Goal: Task Accomplishment & Management: Use online tool/utility

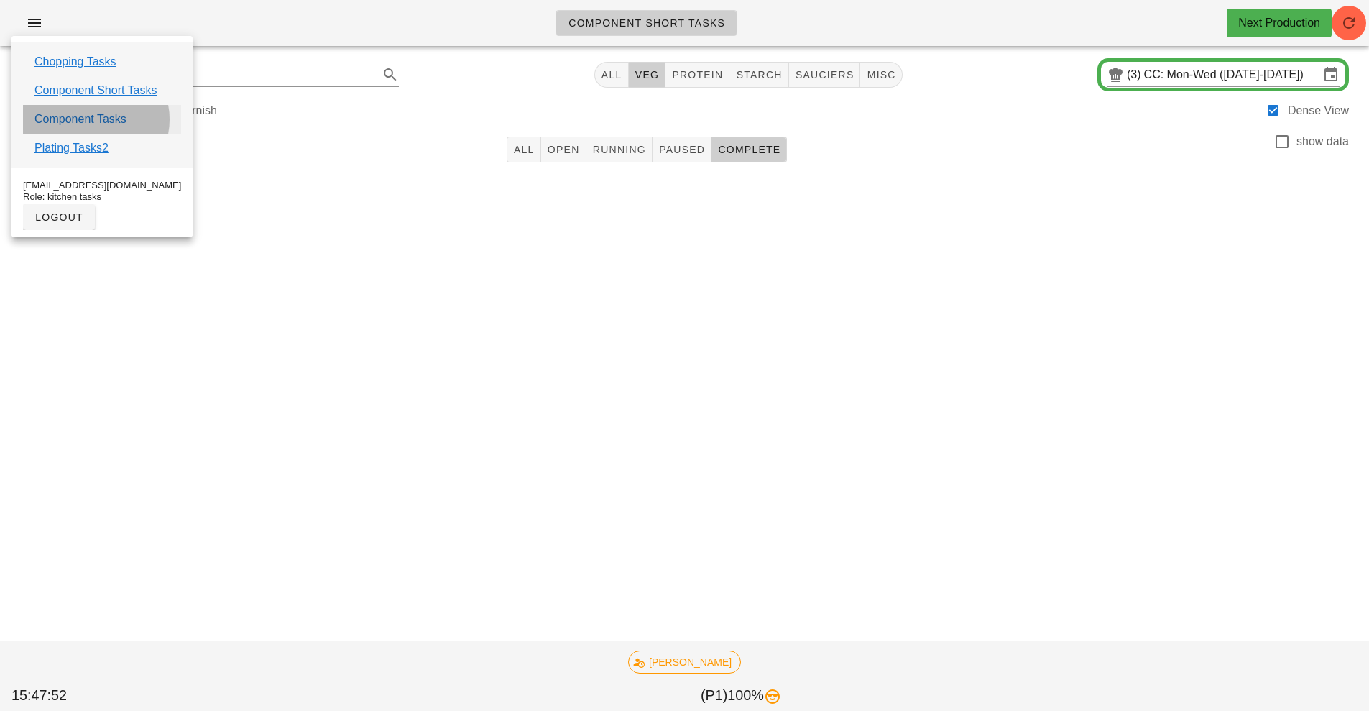
click at [96, 120] on link "Component Tasks" at bounding box center [81, 119] width 92 height 17
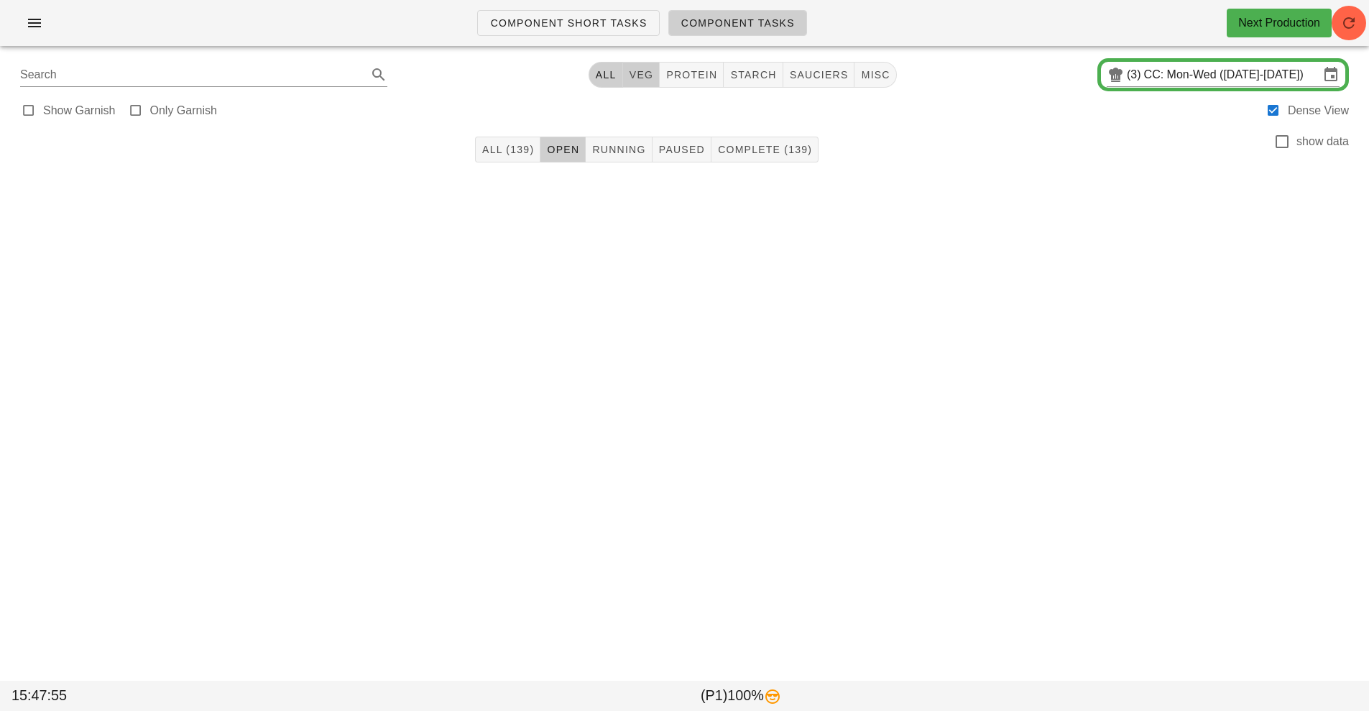
click at [645, 75] on span "veg" at bounding box center [641, 75] width 25 height 12
type input "team:veg"
click at [769, 154] on span "Complete (37)" at bounding box center [761, 150] width 88 height 12
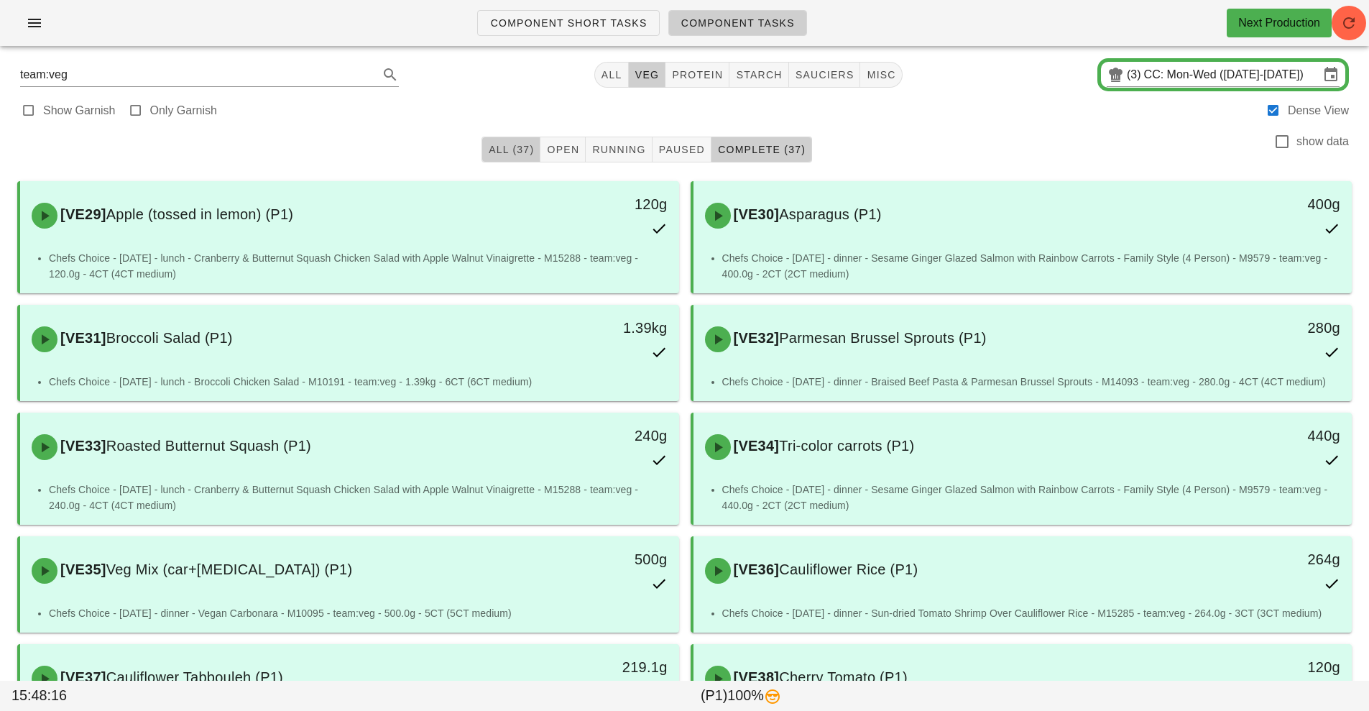
click at [515, 154] on span "All (37)" at bounding box center [511, 150] width 46 height 12
click at [761, 30] on link "Component Tasks" at bounding box center [737, 23] width 139 height 26
click at [1217, 85] on input "CC: Mon-Wed ([DATE]-[DATE])" at bounding box center [1231, 74] width 175 height 23
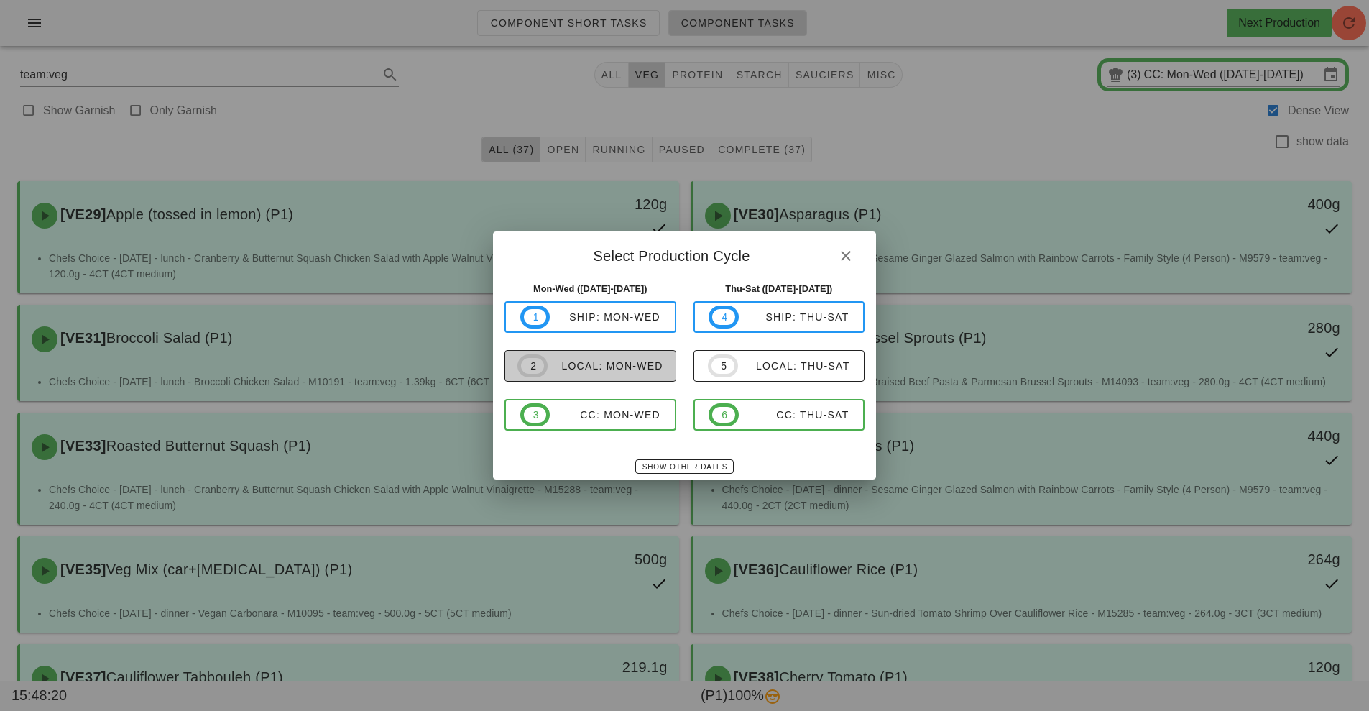
click at [615, 367] on div "local: Mon-Wed" at bounding box center [606, 366] width 116 height 12
type input "local: Mon-Wed ([DATE]-[DATE])"
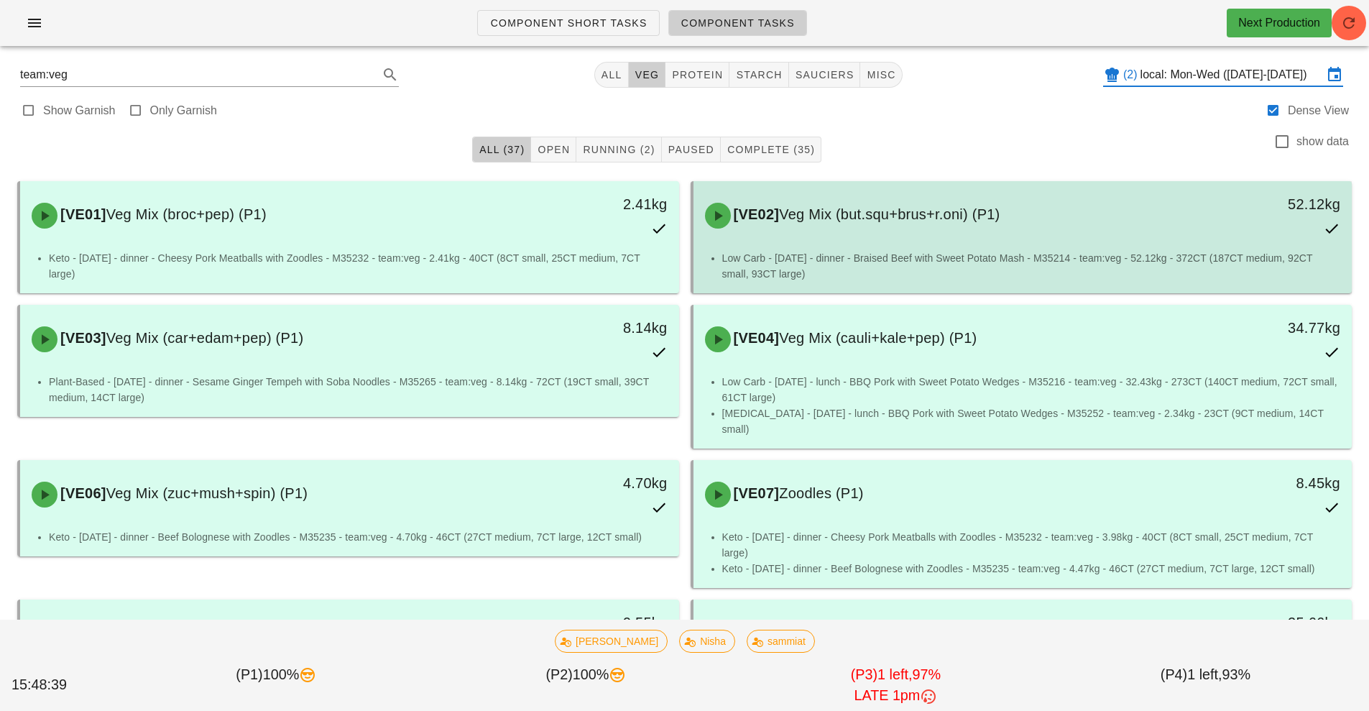
click at [891, 261] on li "Low Carb - [DATE] - dinner - Braised Beef with Sweet Potato Mash - M35214 - tea…" at bounding box center [1031, 266] width 619 height 32
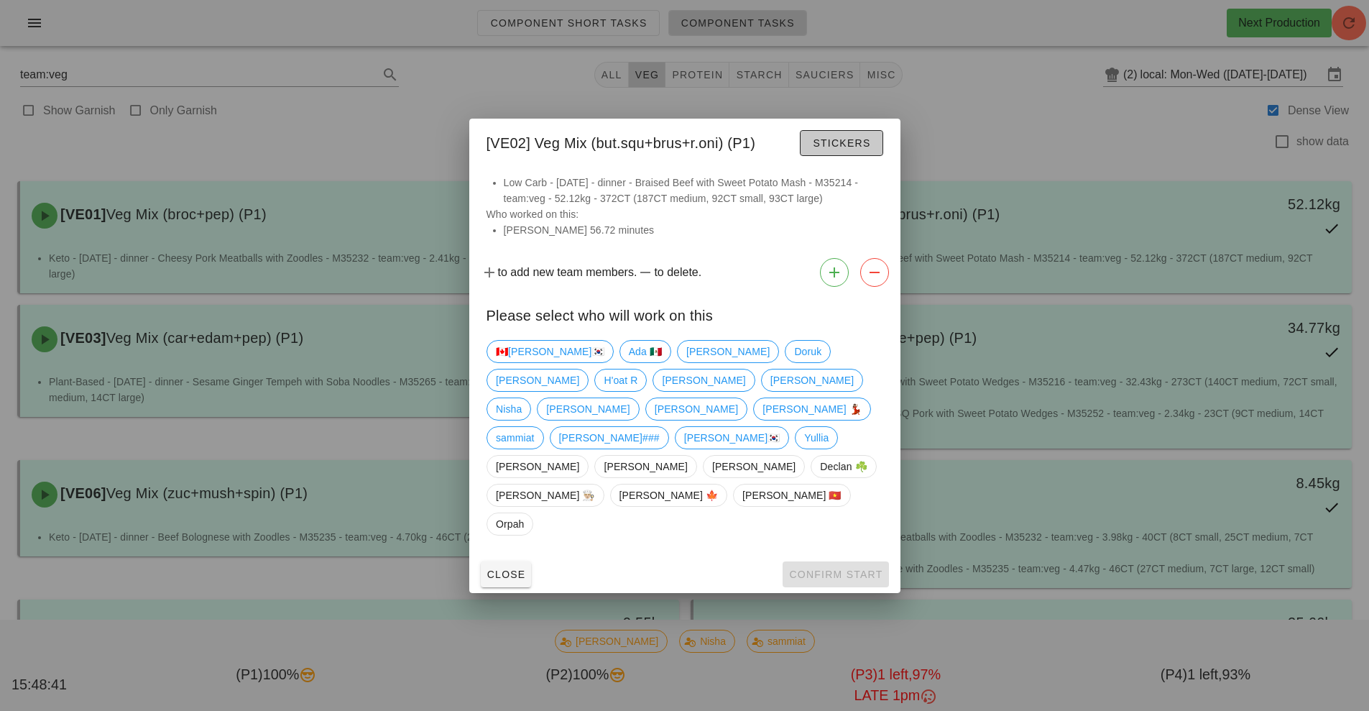
click at [845, 156] on button "Stickers" at bounding box center [841, 143] width 83 height 26
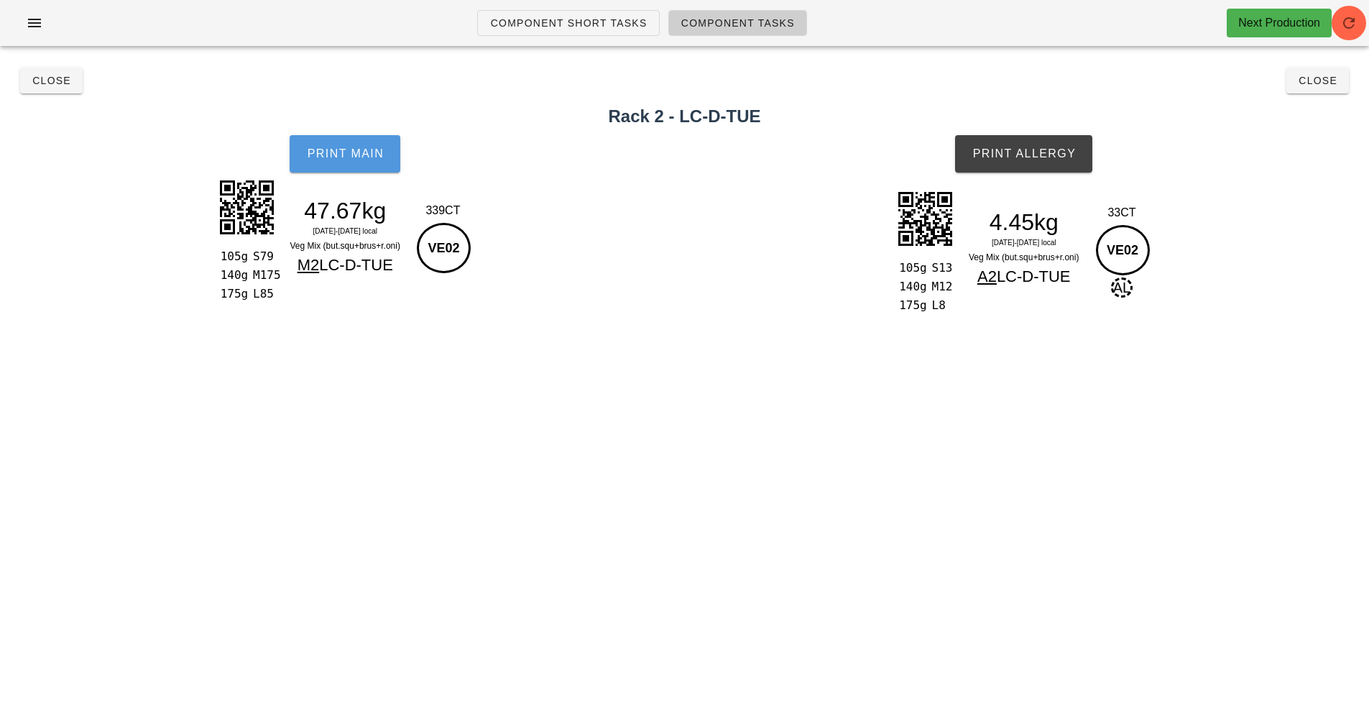
click at [349, 159] on span "Print Main" at bounding box center [345, 153] width 78 height 13
click at [1325, 91] on button "Close" at bounding box center [1318, 81] width 63 height 26
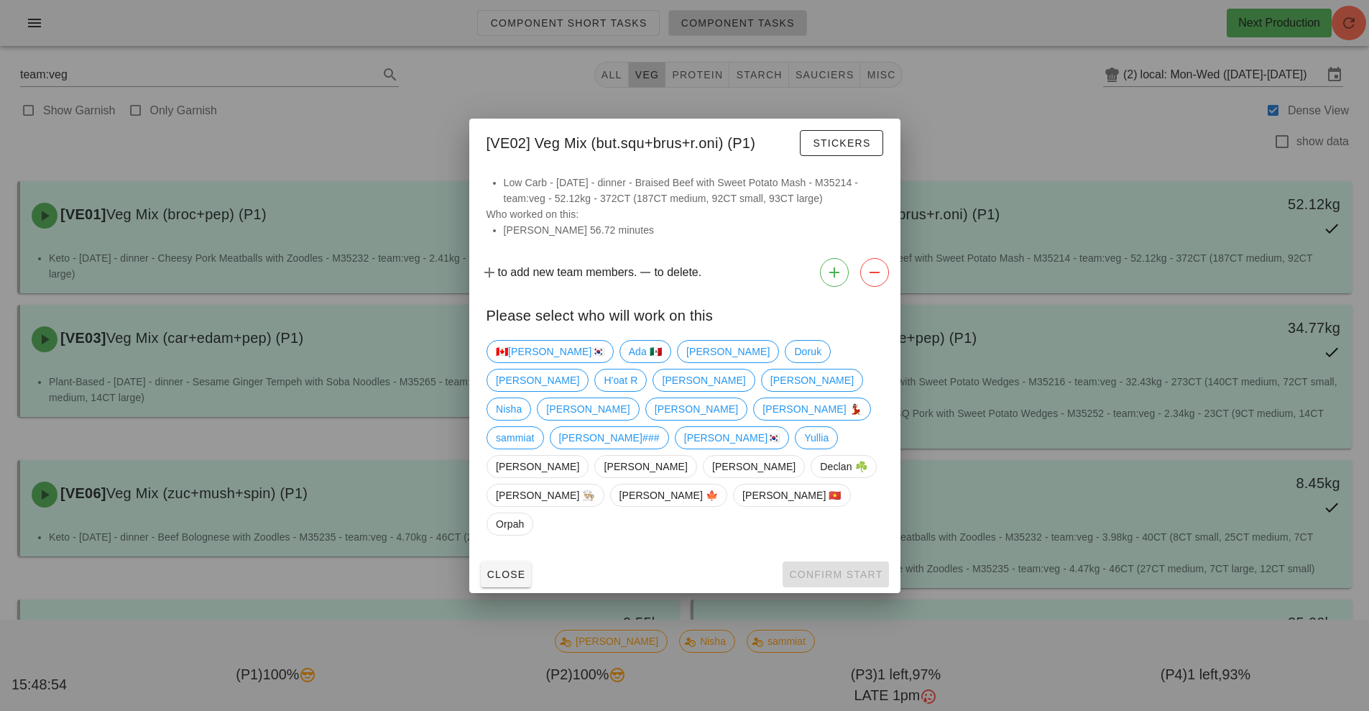
click at [391, 133] on div at bounding box center [684, 355] width 1369 height 711
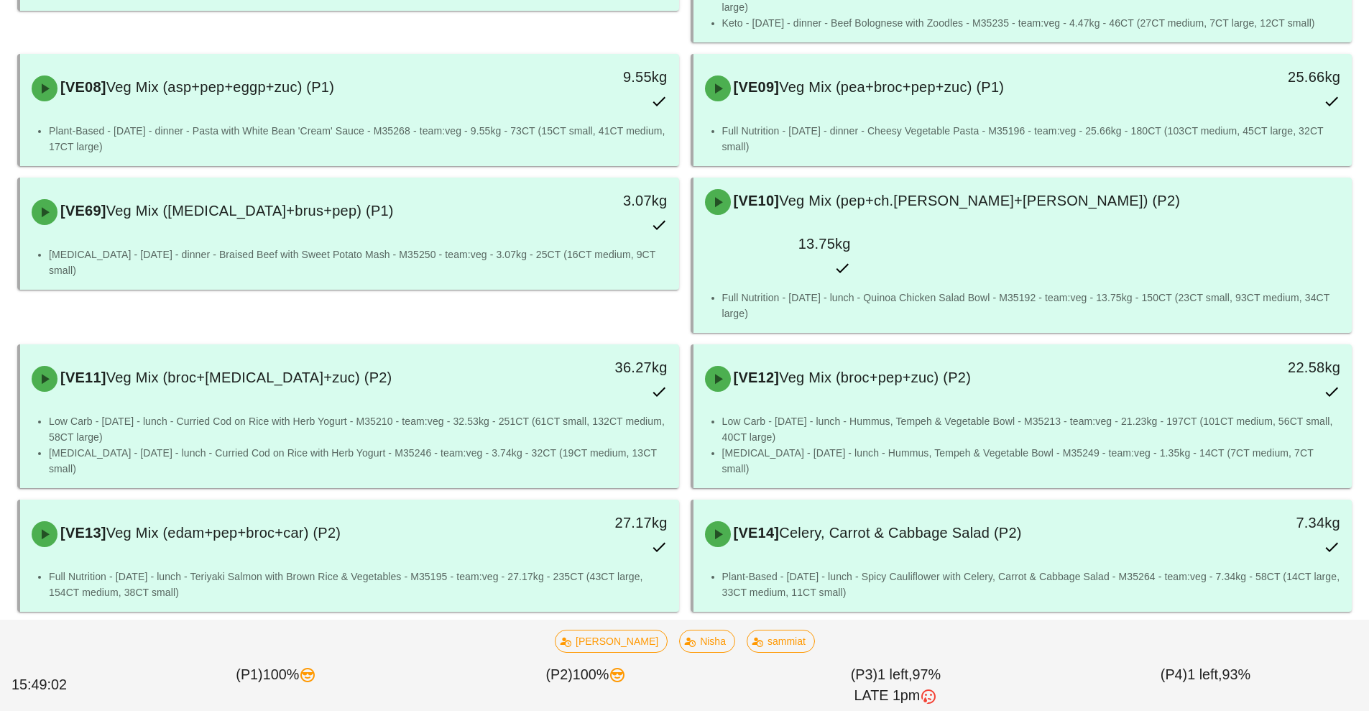
scroll to position [581, 0]
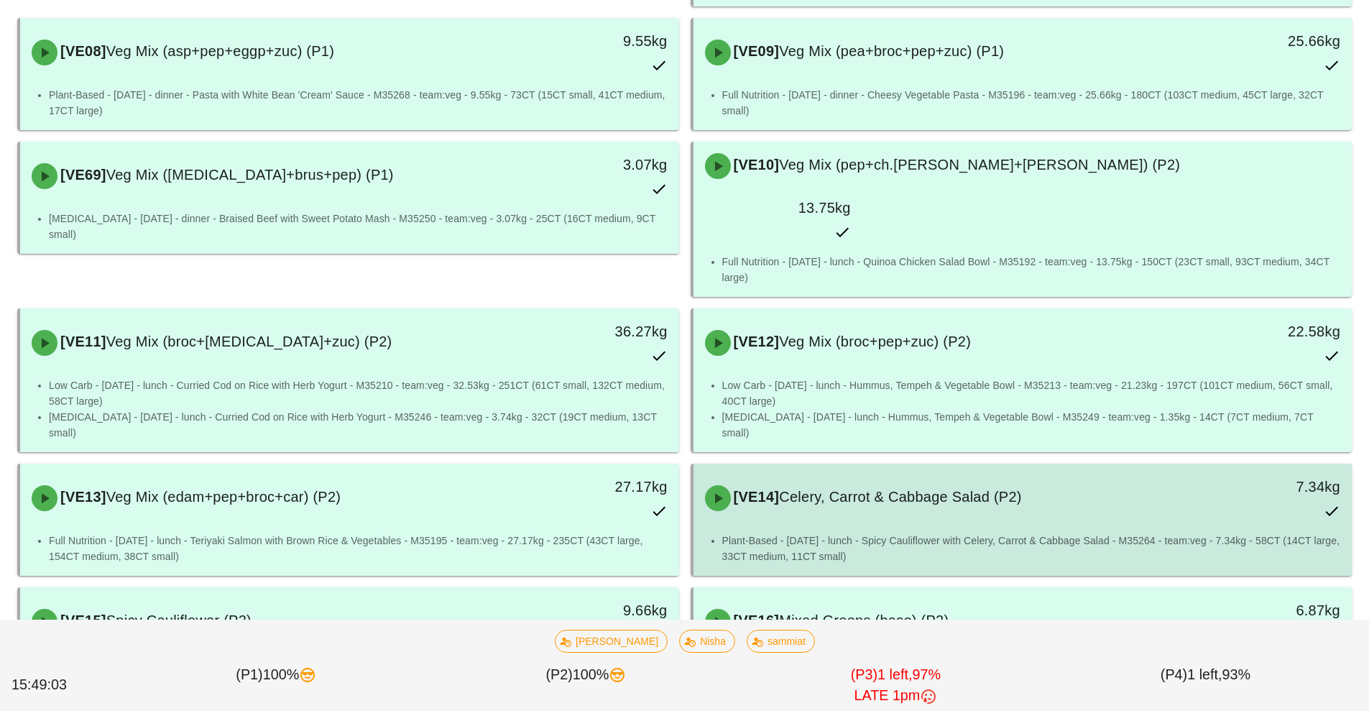
click at [949, 464] on div "[VE14] Celery, Carrot & Cabbage Salad (P2) 7.34kg" at bounding box center [1023, 498] width 659 height 69
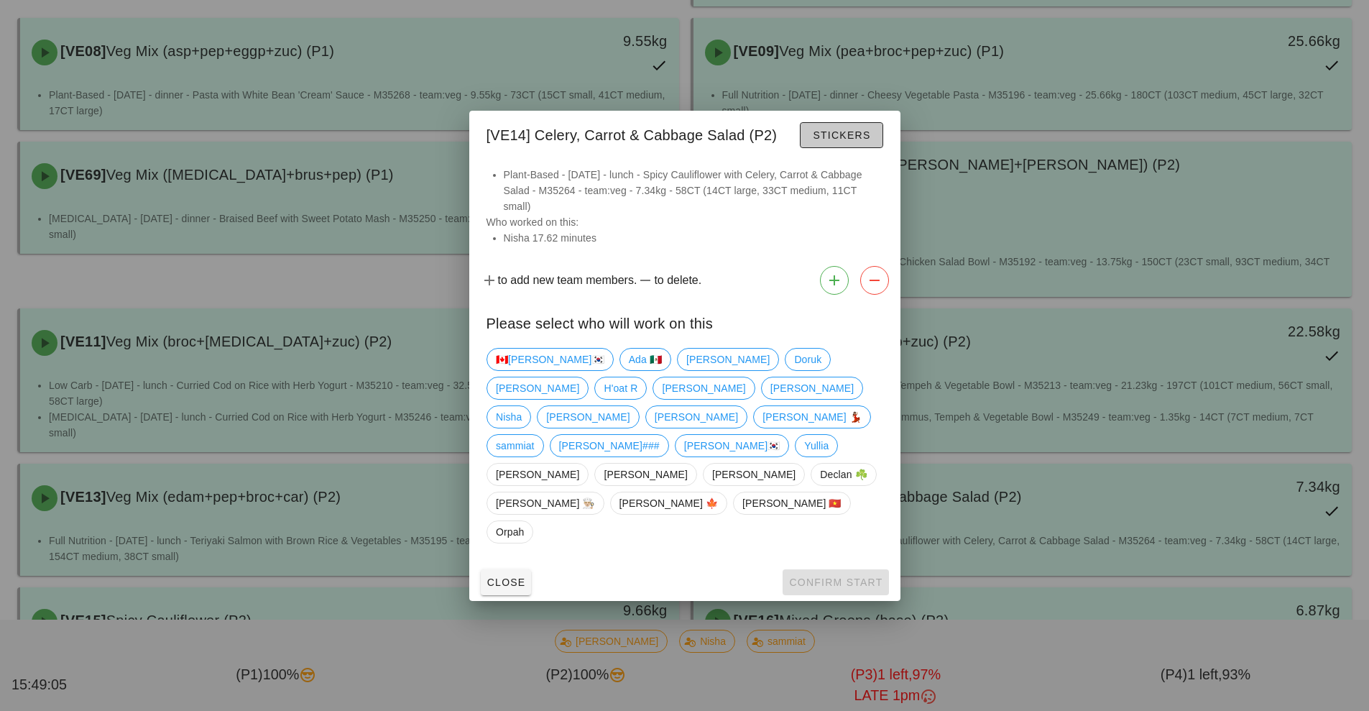
click at [846, 141] on span "Stickers" at bounding box center [841, 135] width 58 height 12
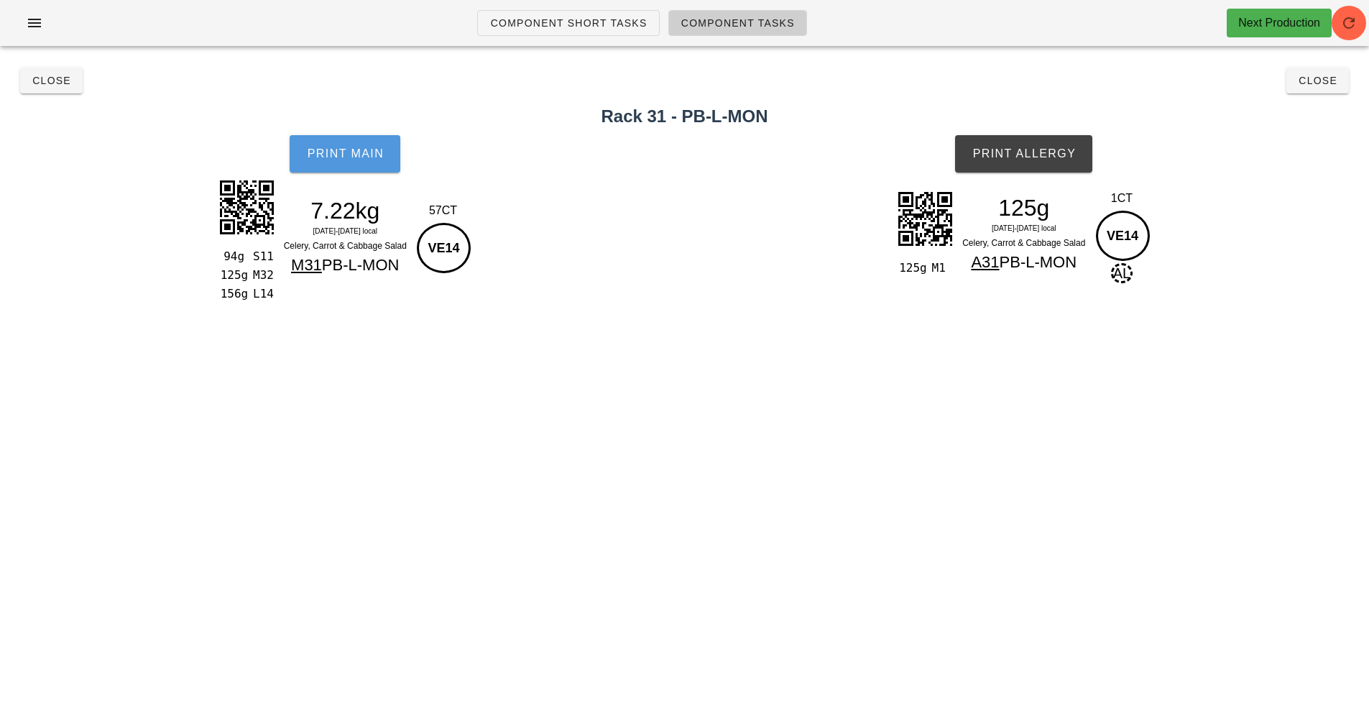
click at [353, 157] on span "Print Main" at bounding box center [345, 153] width 78 height 13
